Goal: Check status: Check status

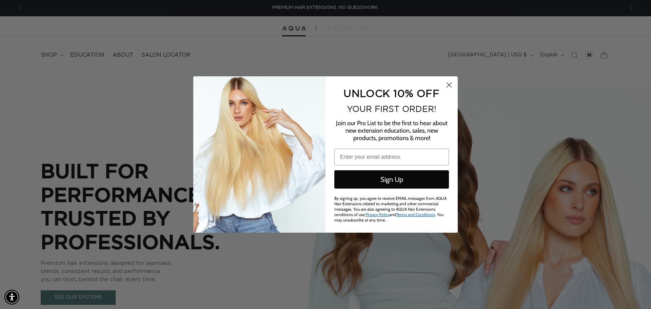
click at [450, 83] on circle "Close dialog" at bounding box center [449, 84] width 11 height 11
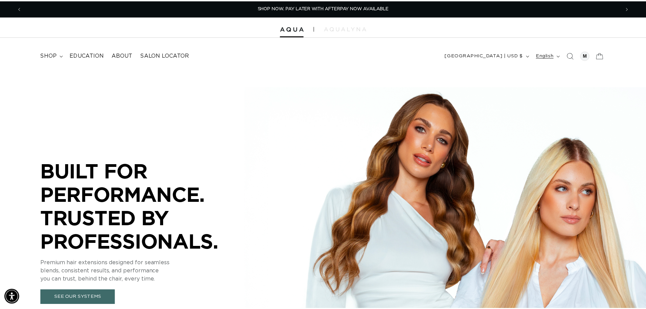
scroll to position [0, 598]
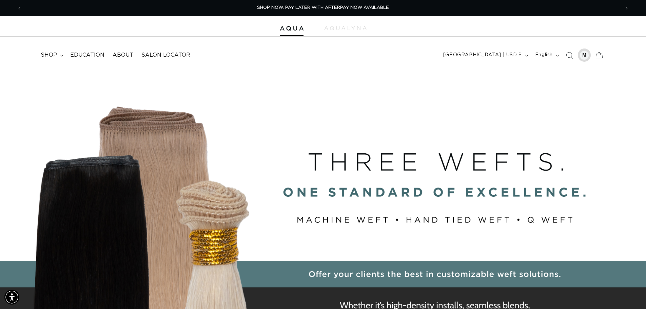
click at [587, 56] on div at bounding box center [584, 55] width 9 height 9
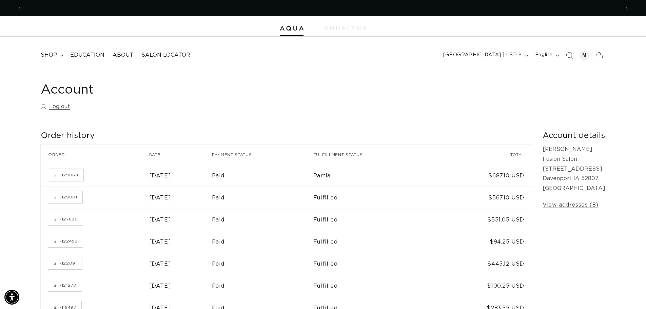
scroll to position [0, 598]
click at [54, 179] on link "SH-129068" at bounding box center [65, 175] width 35 height 12
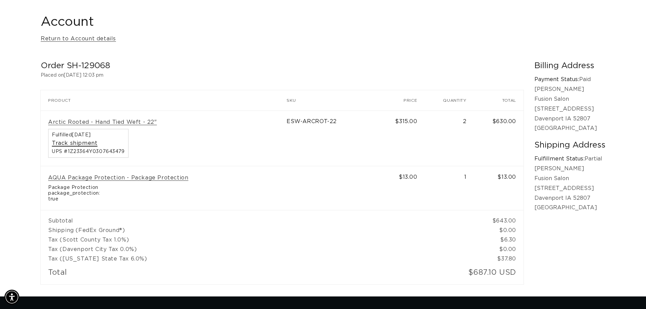
scroll to position [0, 1196]
click at [84, 142] on link "Track shipment" at bounding box center [74, 143] width 45 height 7
